Goal: Task Accomplishment & Management: Manage account settings

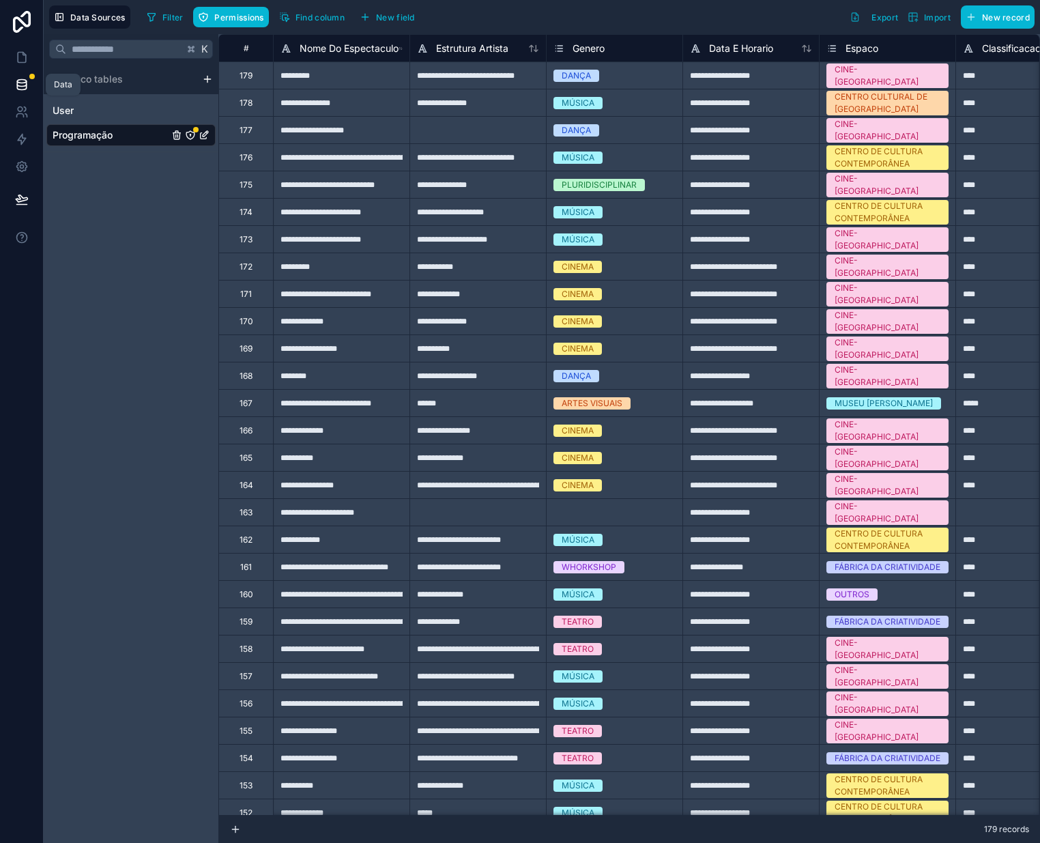
click at [20, 84] on icon at bounding box center [22, 85] width 14 height 14
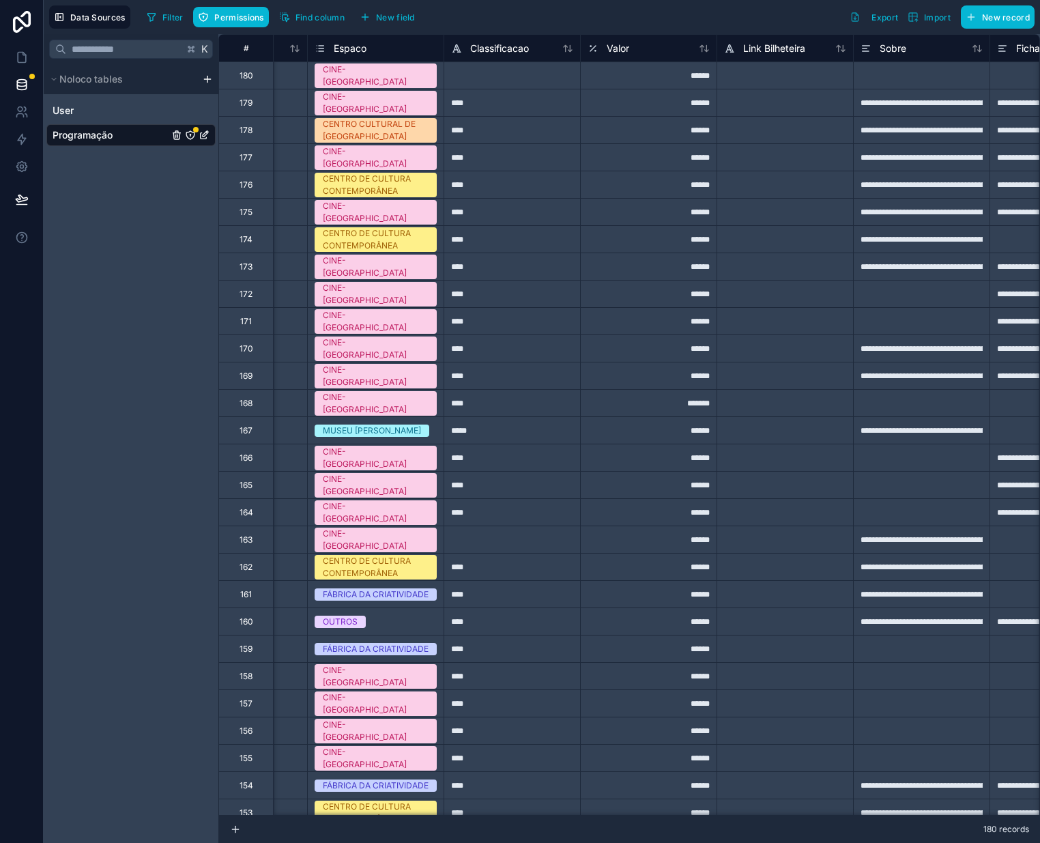
scroll to position [0, 356]
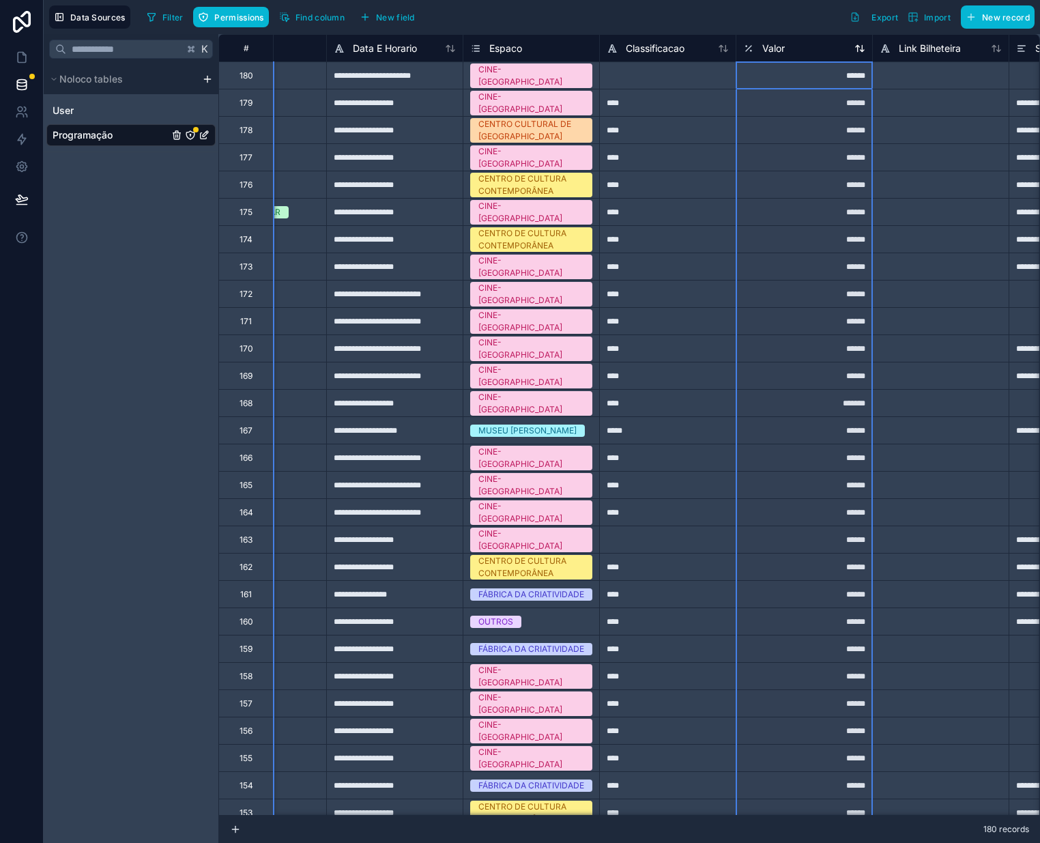
click at [779, 51] on span "Valor" at bounding box center [773, 49] width 23 height 14
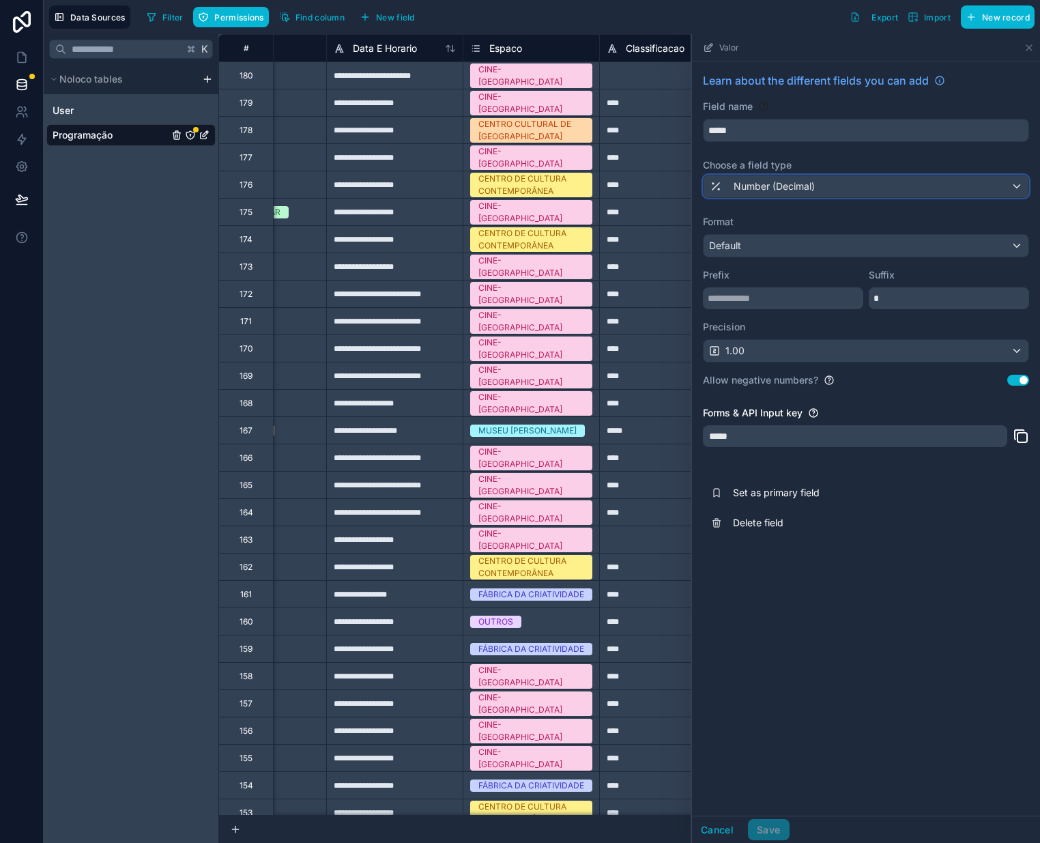
click at [875, 185] on div "Number (Decimal)" at bounding box center [866, 186] width 325 height 22
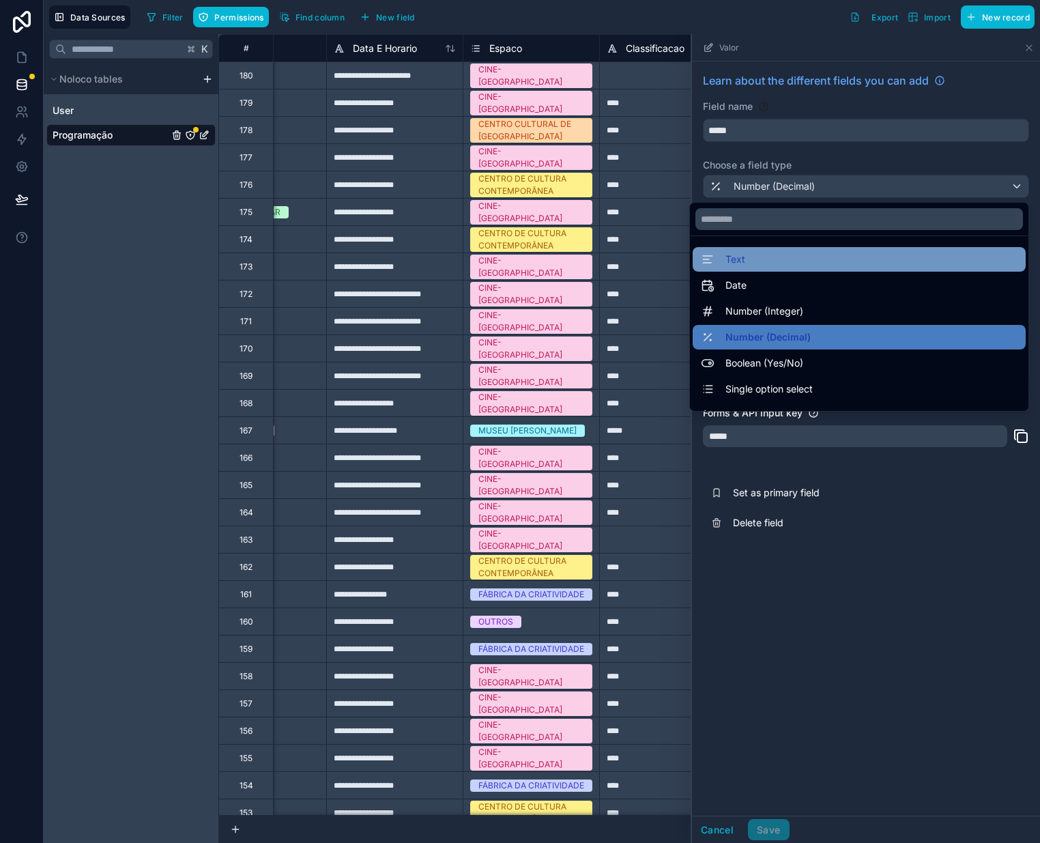
click at [812, 265] on div "Text" at bounding box center [859, 259] width 317 height 16
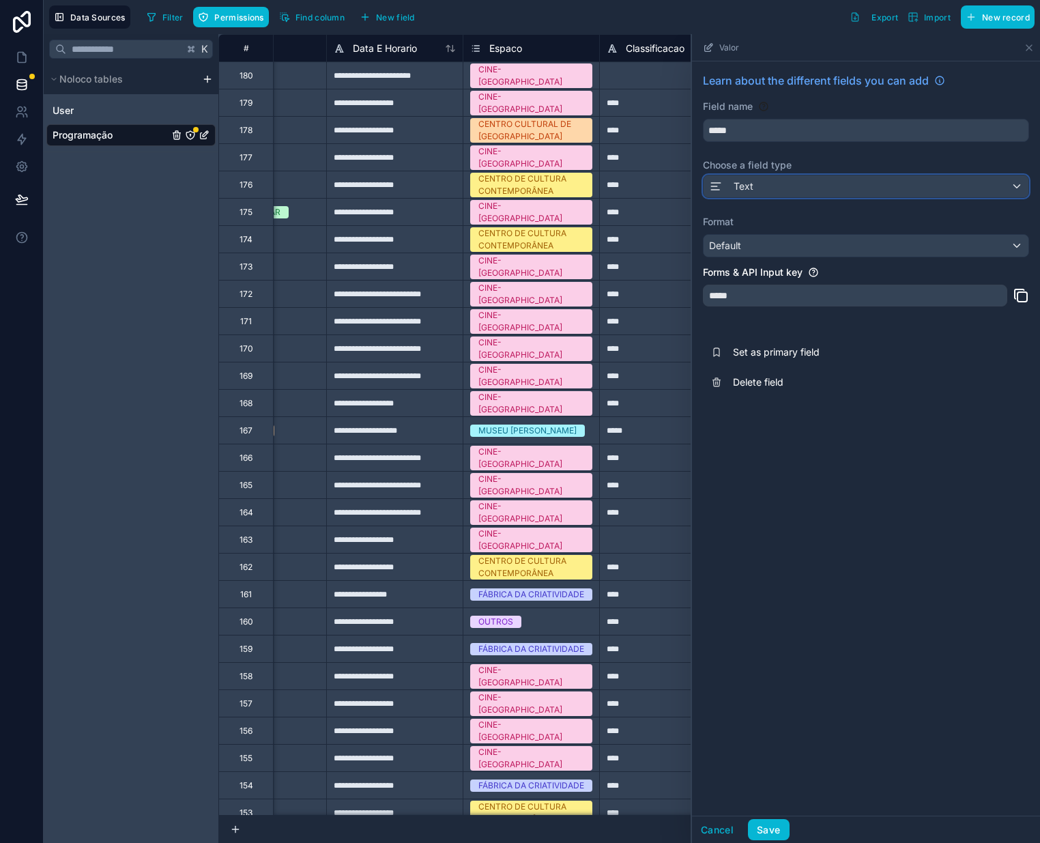
click at [829, 182] on div "Text" at bounding box center [866, 186] width 325 height 22
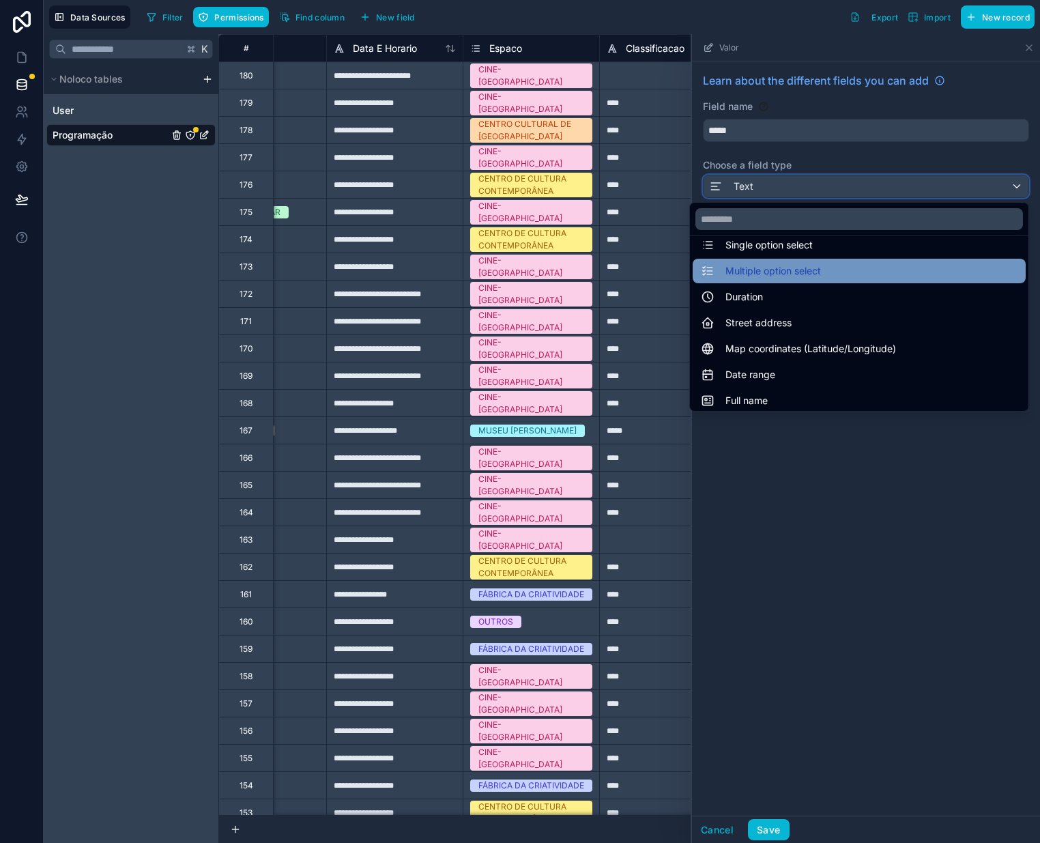
scroll to position [135, 0]
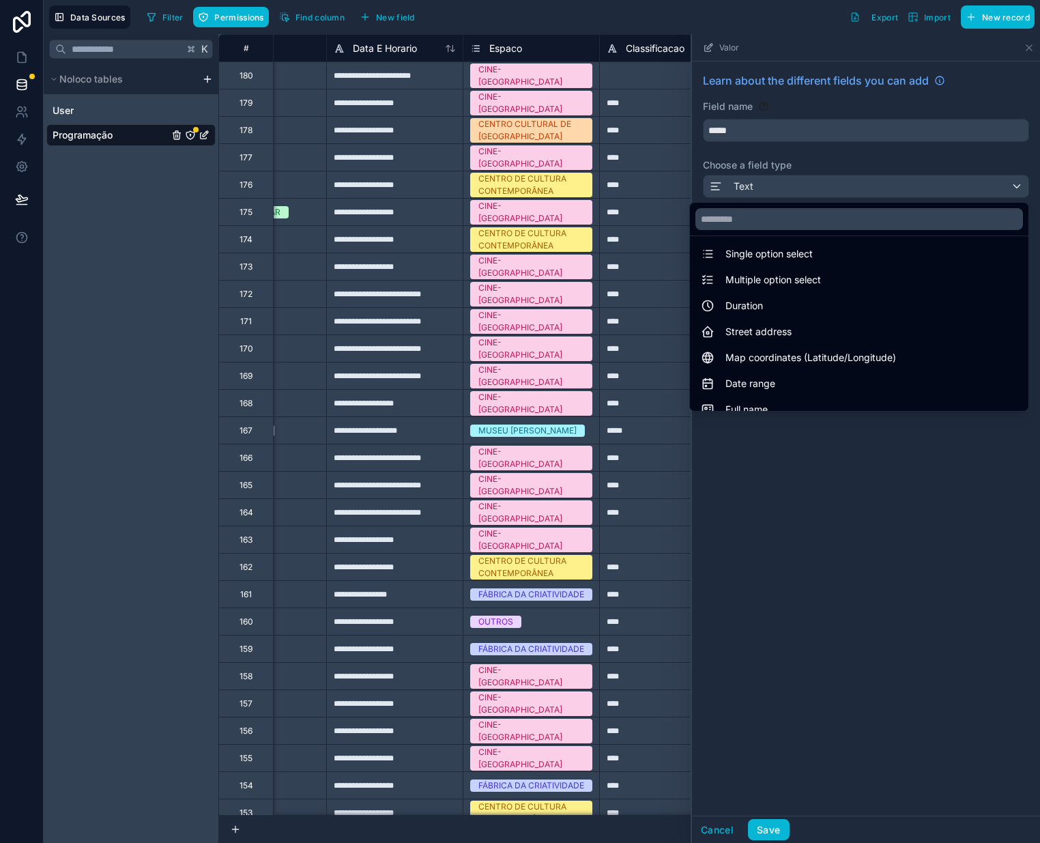
click at [817, 476] on div at bounding box center [866, 438] width 348 height 809
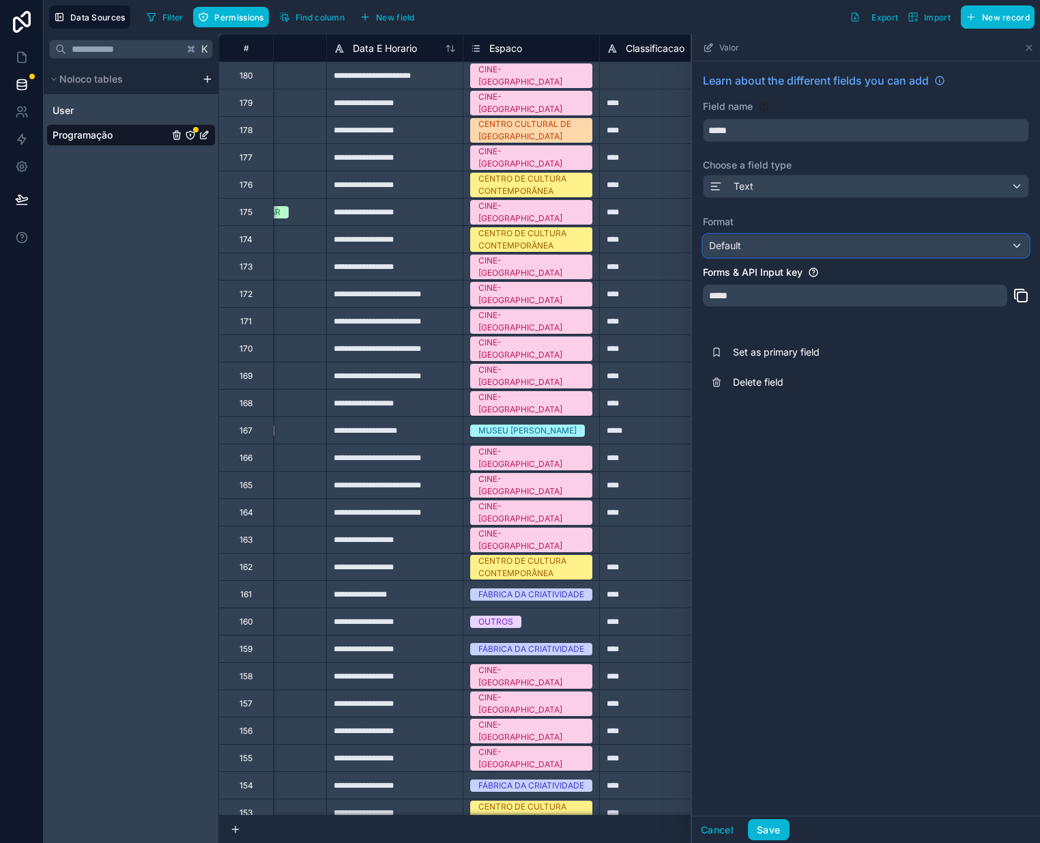
click at [884, 244] on div "Default" at bounding box center [866, 246] width 325 height 22
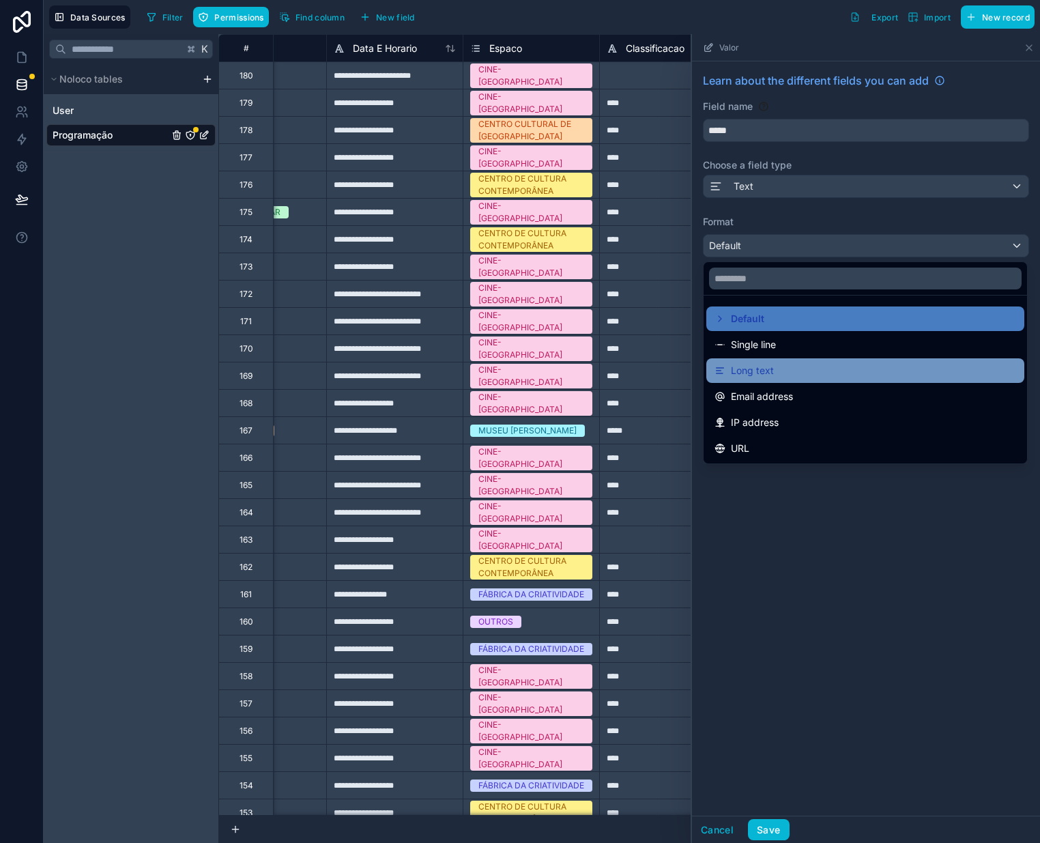
click at [831, 362] on div "Long text" at bounding box center [865, 370] width 302 height 16
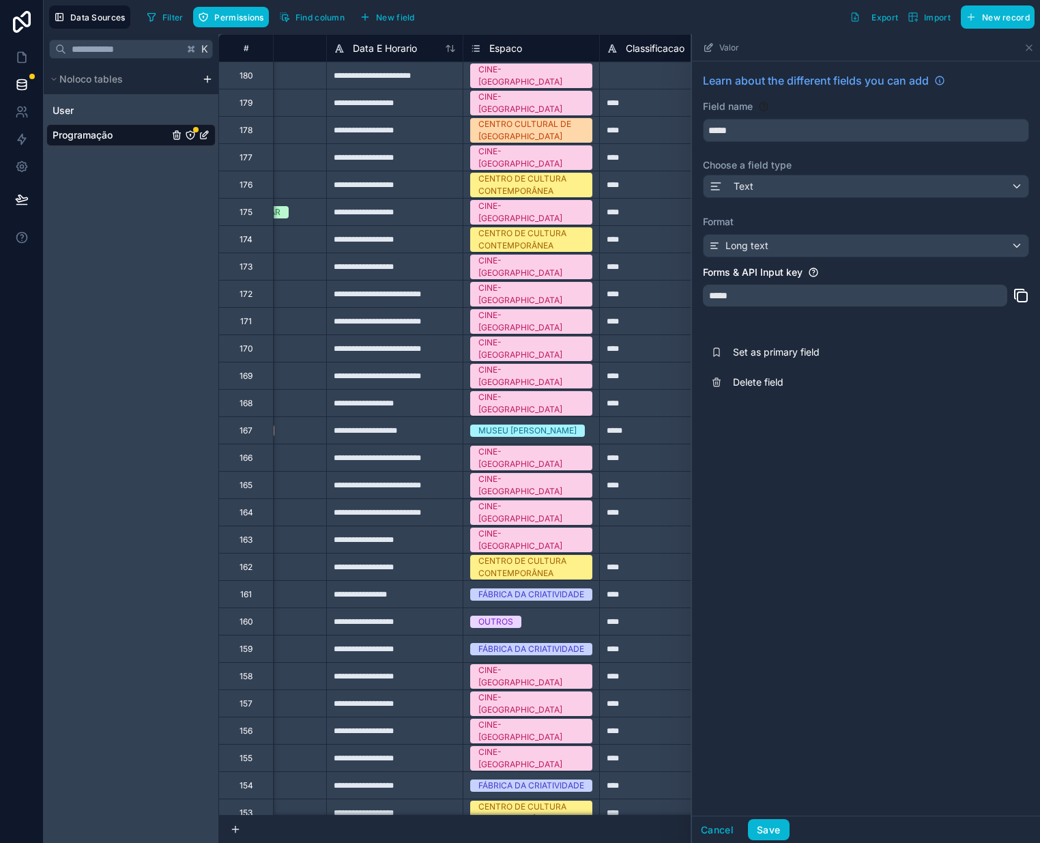
click at [850, 547] on div "Learn about the different fields you can add Field name ***** Choose a field ty…" at bounding box center [866, 438] width 348 height 754
click at [20, 197] on icon at bounding box center [22, 199] width 14 height 14
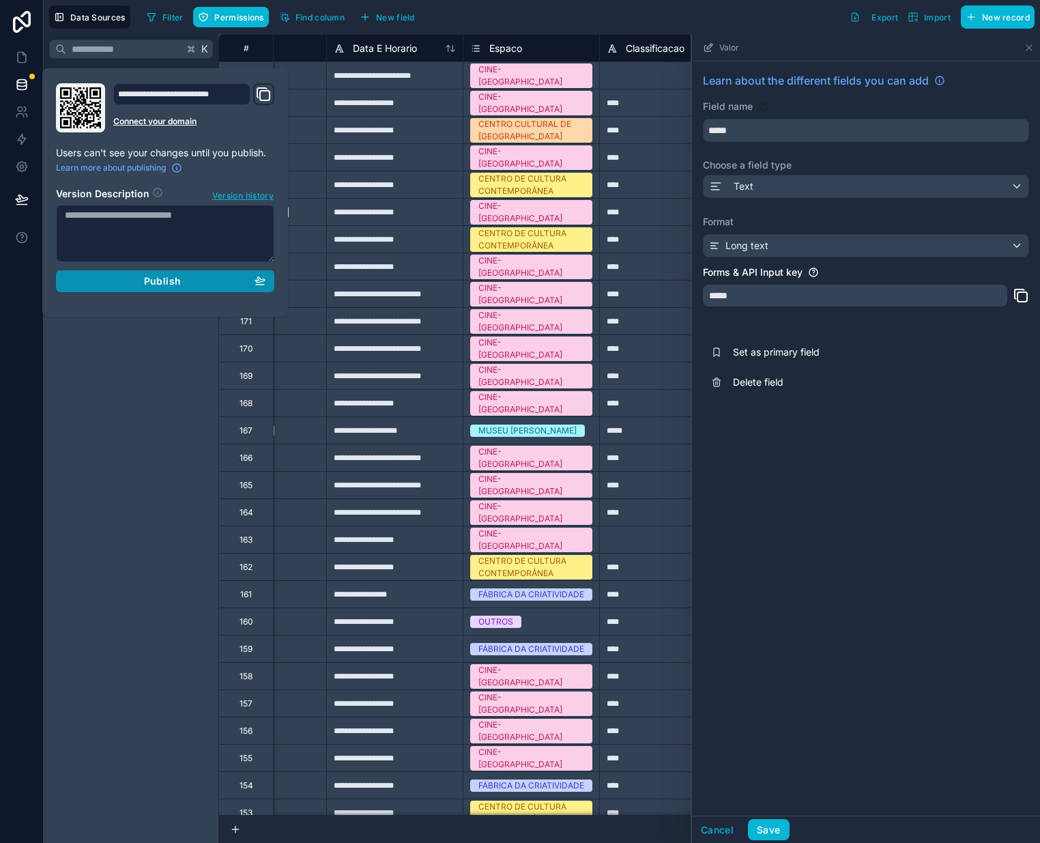
click at [173, 290] on button "Publish" at bounding box center [165, 281] width 218 height 22
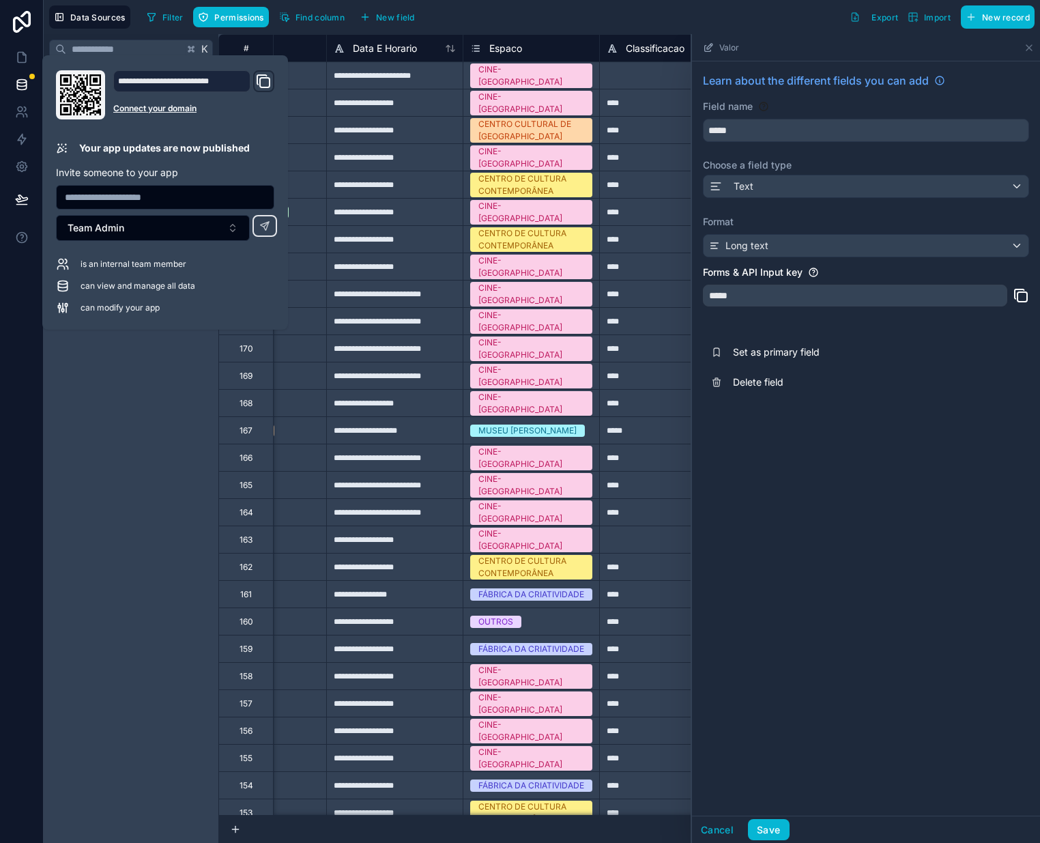
click at [940, 554] on div "Learn about the different fields you can add Field name ***** Choose a field ty…" at bounding box center [866, 438] width 348 height 754
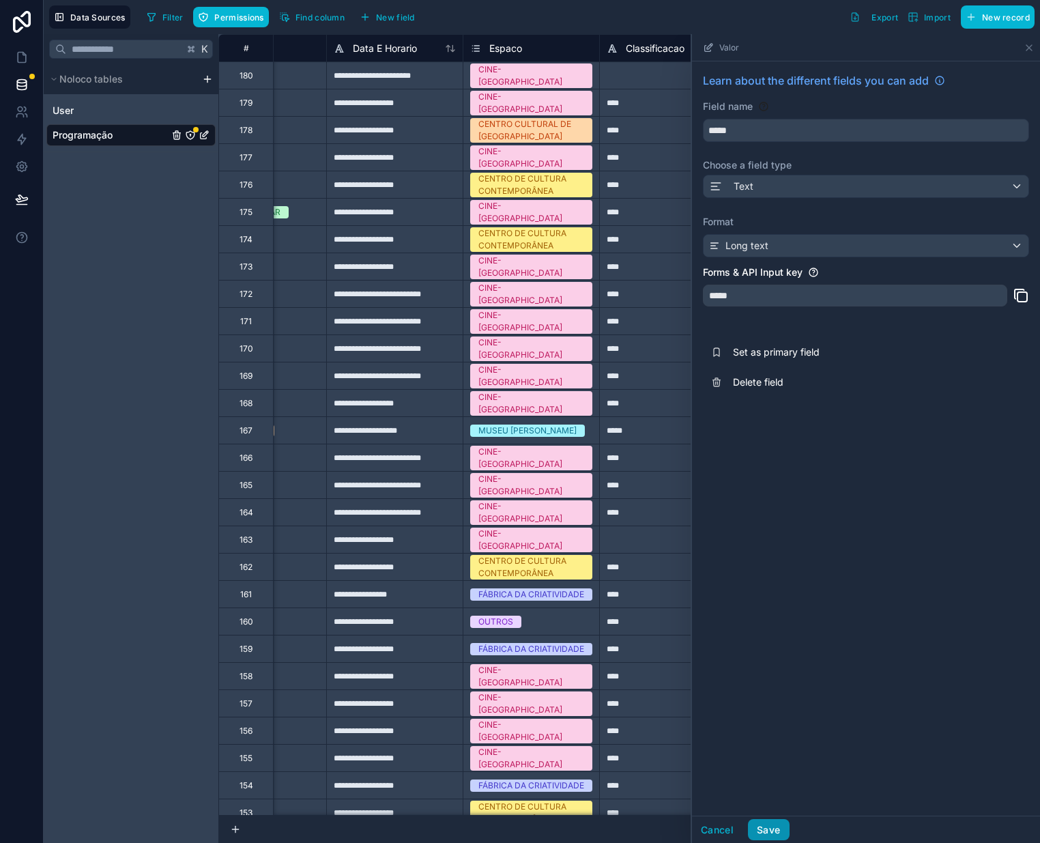
click at [767, 831] on button "Save" at bounding box center [768, 830] width 41 height 22
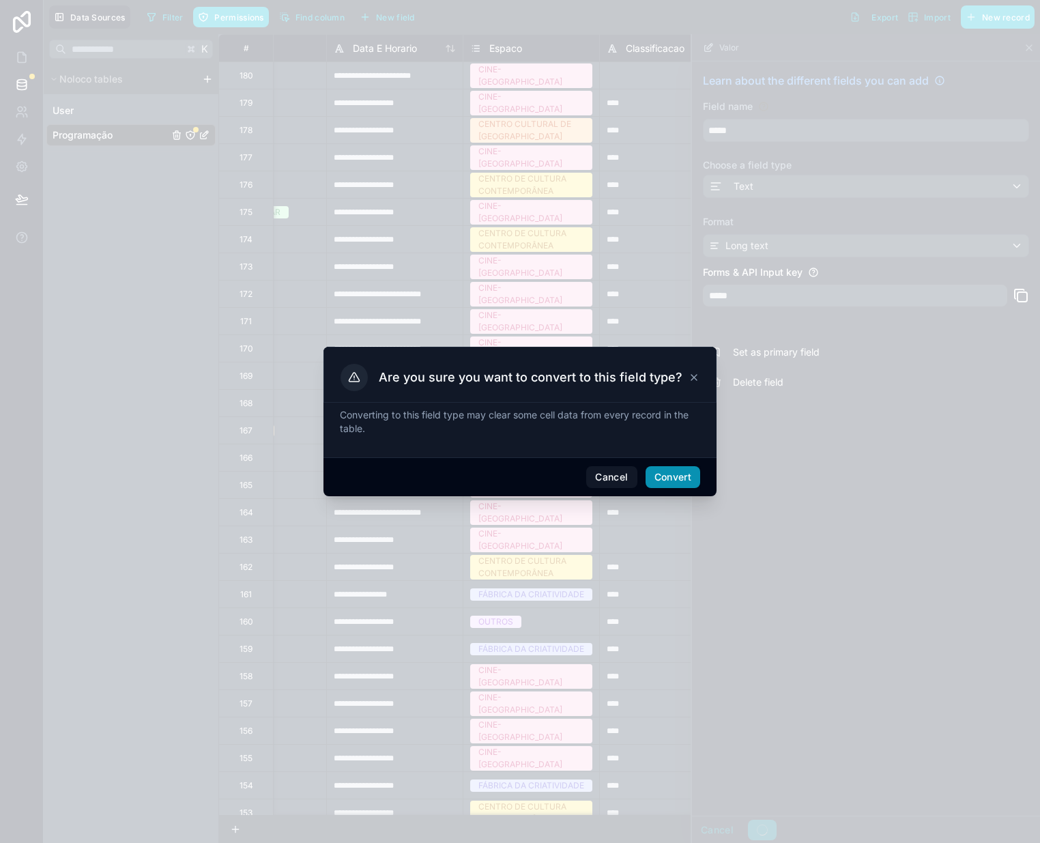
click at [683, 472] on button "Convert" at bounding box center [673, 477] width 55 height 22
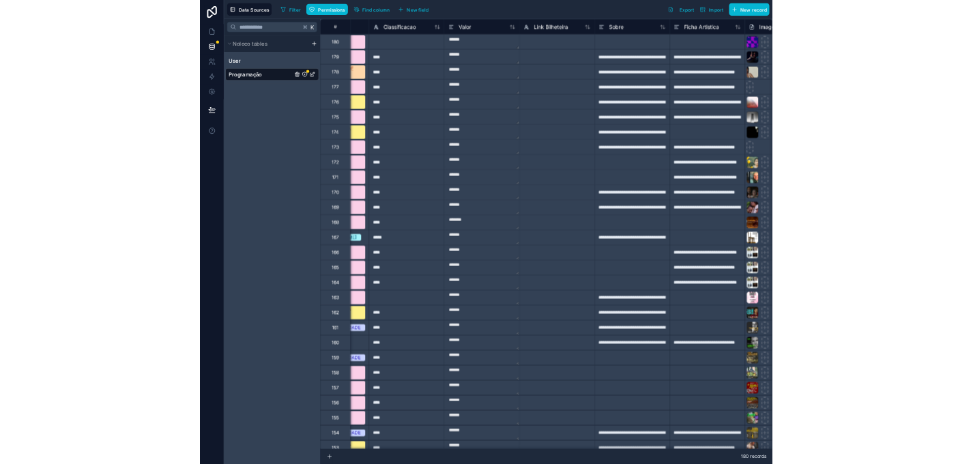
scroll to position [0, 521]
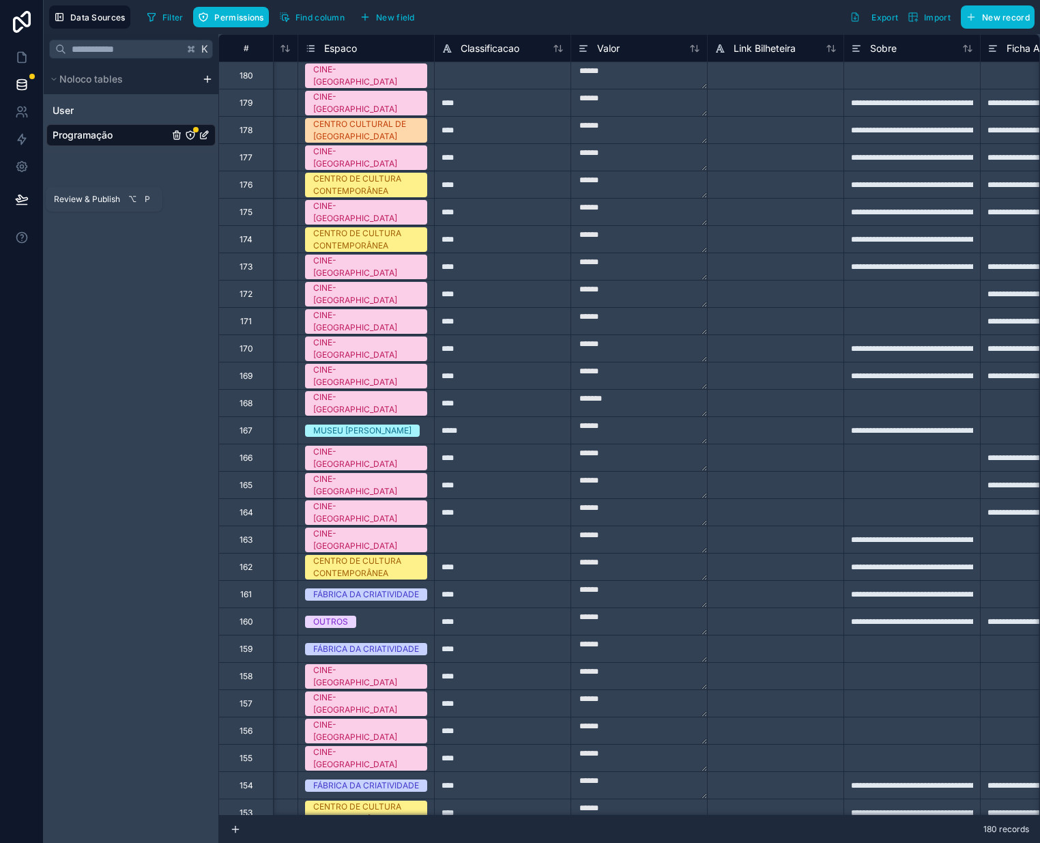
click at [18, 202] on icon at bounding box center [22, 198] width 12 height 7
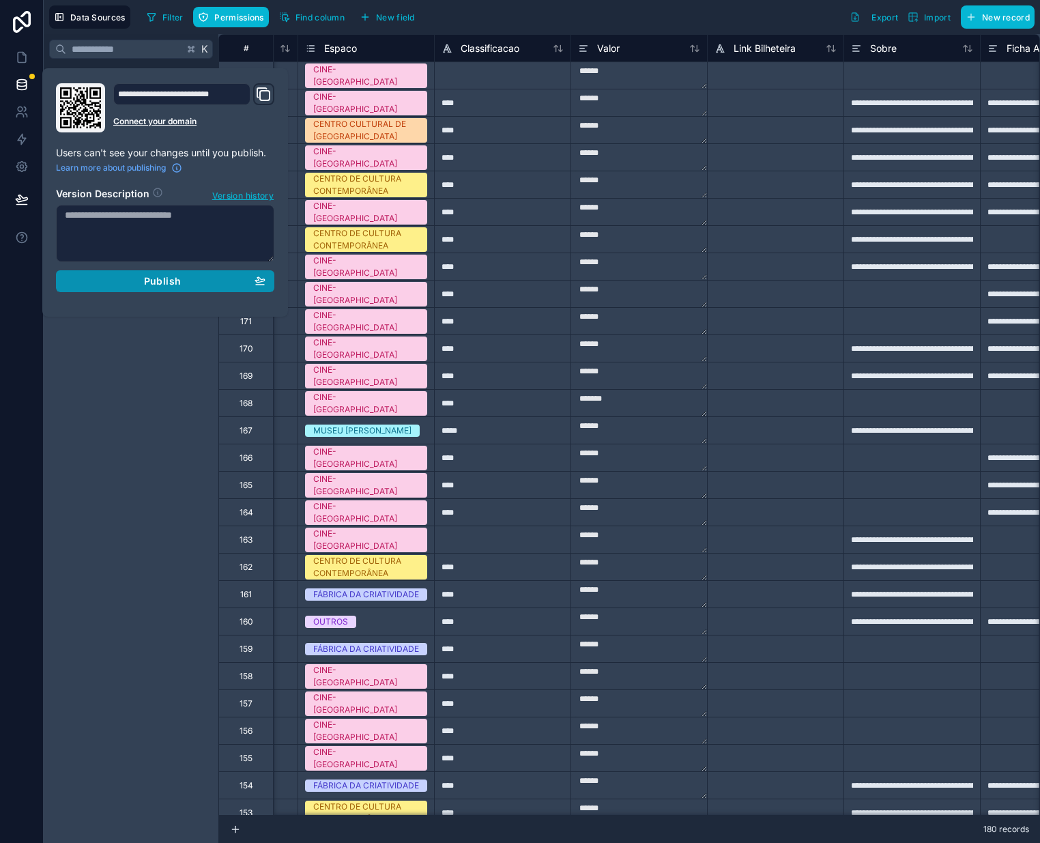
click at [157, 285] on span "Publish" at bounding box center [162, 281] width 37 height 12
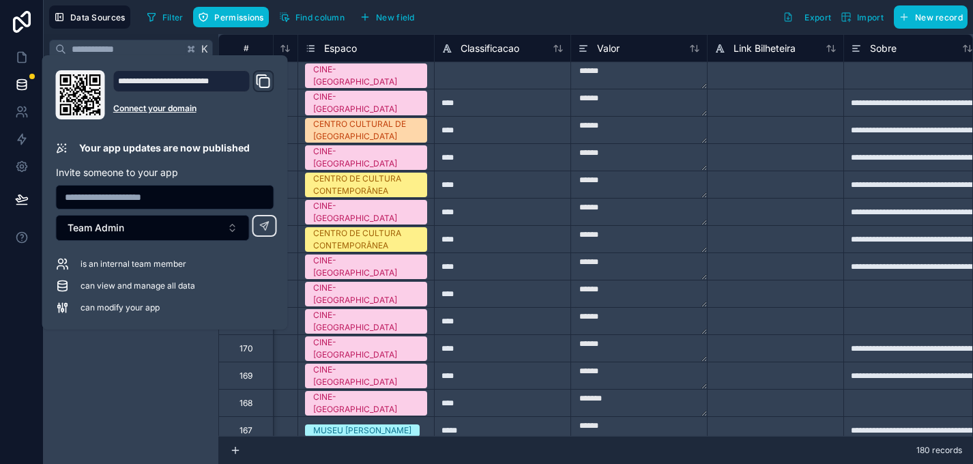
scroll to position [0, 521]
